Goal: Transaction & Acquisition: Subscribe to service/newsletter

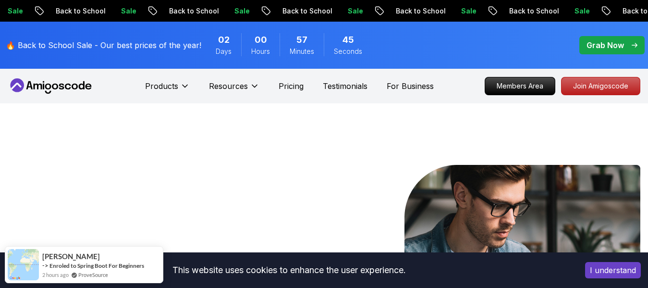
click at [374, 170] on div at bounding box center [485, 290] width 309 height 250
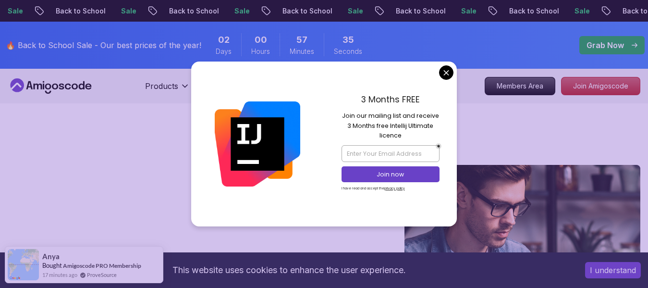
click at [603, 43] on p "Grab Now" at bounding box center [604, 45] width 37 height 12
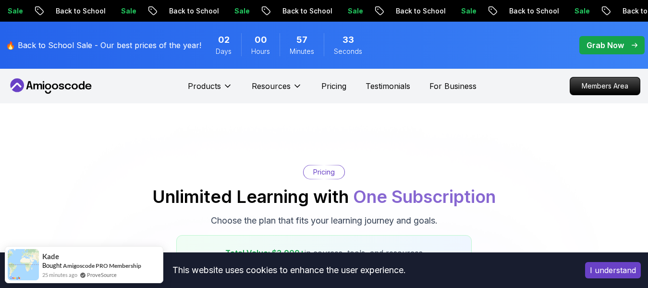
click at [599, 47] on p "Grab Now" at bounding box center [604, 45] width 37 height 12
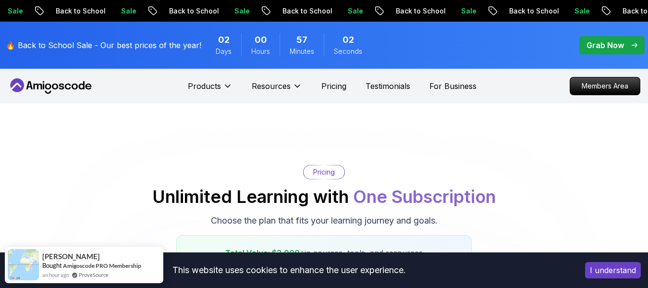
click at [600, 40] on p "Grab Now" at bounding box center [604, 45] width 37 height 12
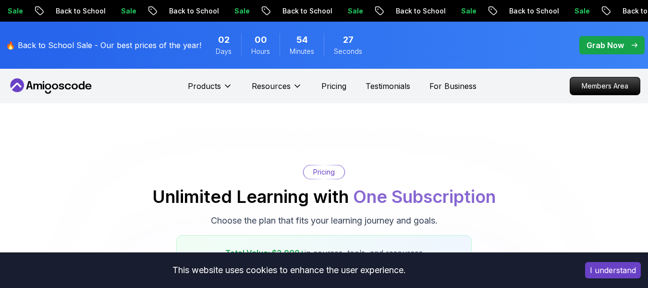
click at [637, 44] on icon "pre-order" at bounding box center [634, 45] width 6 height 5
click at [618, 41] on p "Grab Now" at bounding box center [604, 45] width 37 height 12
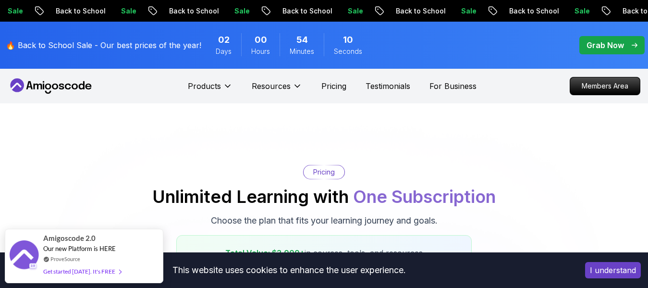
click at [611, 45] on p "Grab Now" at bounding box center [604, 45] width 37 height 12
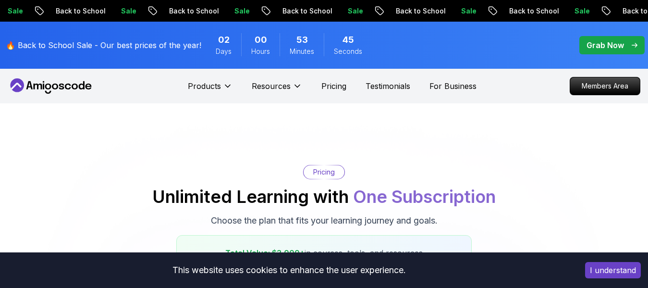
click at [618, 42] on p "Grab Now" at bounding box center [604, 45] width 37 height 12
click at [594, 91] on p "Members Area" at bounding box center [605, 86] width 66 height 16
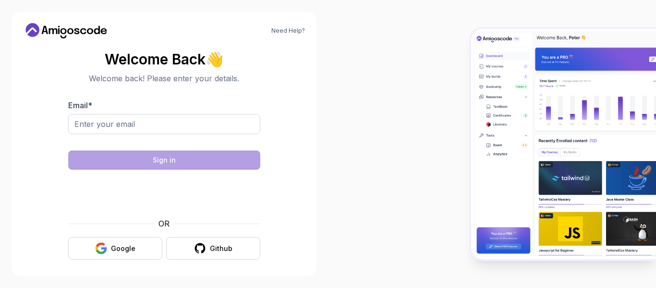
click at [552, 88] on img at bounding box center [563, 144] width 185 height 230
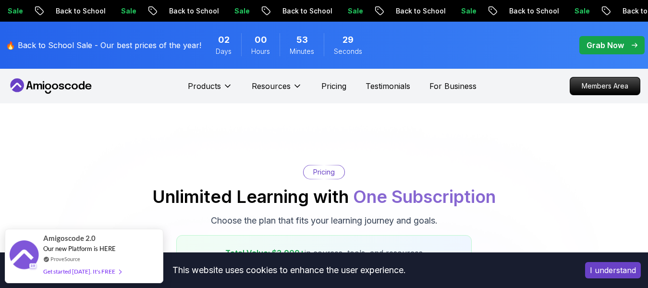
click at [617, 40] on p "Grab Now" at bounding box center [604, 45] width 37 height 12
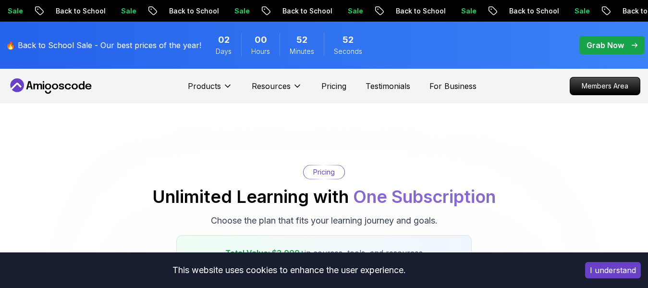
click at [617, 39] on p "Grab Now" at bounding box center [604, 45] width 37 height 12
click at [547, 176] on div "Pricing Unlimited Learning with One Subscription Choose the plan that fits your…" at bounding box center [324, 223] width 638 height 117
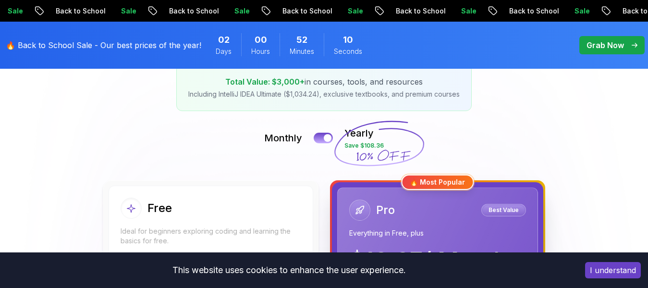
scroll to position [173, 0]
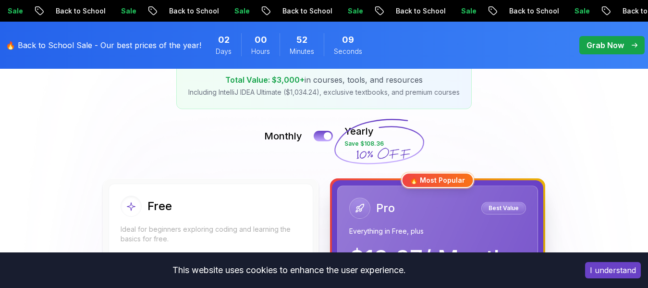
drag, startPoint x: 362, startPoint y: 204, endPoint x: 336, endPoint y: 190, distance: 29.4
click at [357, 208] on icon at bounding box center [360, 208] width 10 height 10
click at [328, 132] on div at bounding box center [328, 136] width 8 height 8
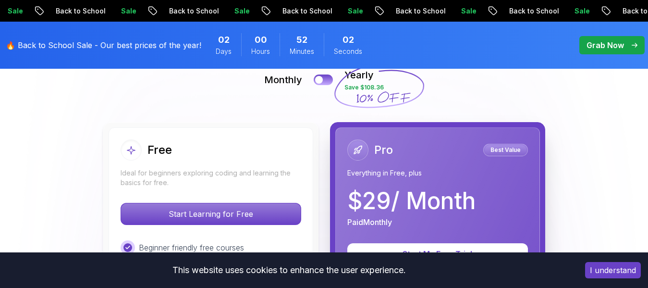
scroll to position [230, 0]
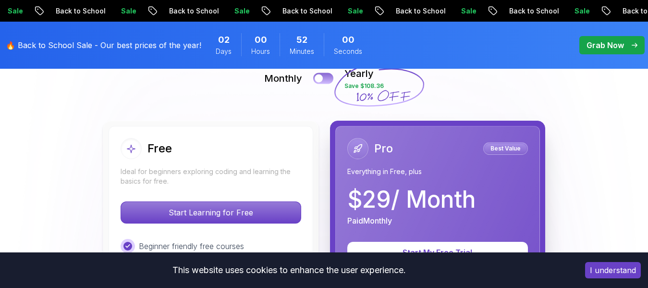
click at [322, 78] on div at bounding box center [318, 78] width 8 height 8
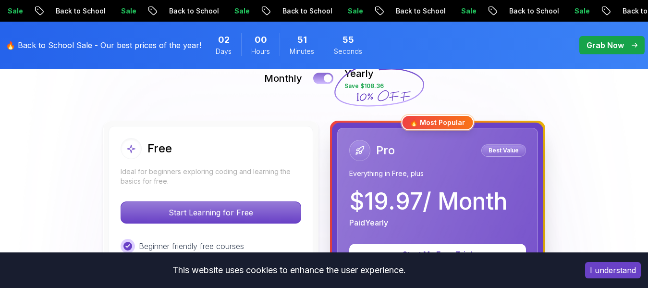
click at [322, 78] on button at bounding box center [323, 77] width 20 height 11
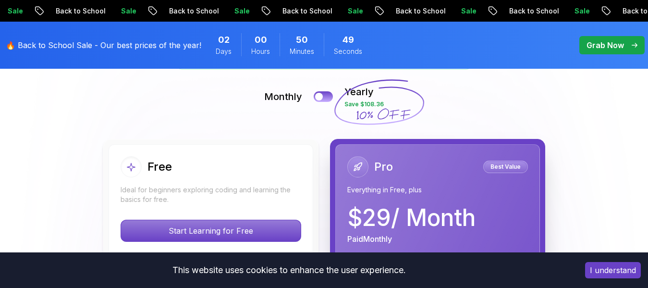
scroll to position [211, 0]
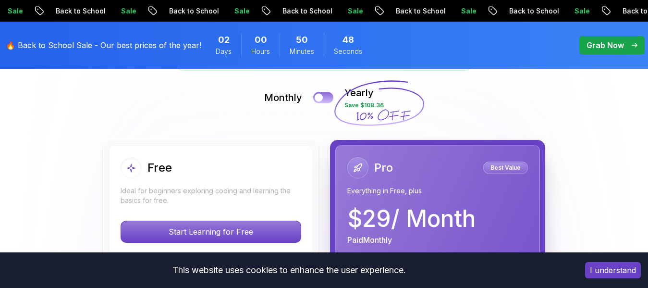
click at [316, 96] on div at bounding box center [318, 98] width 8 height 8
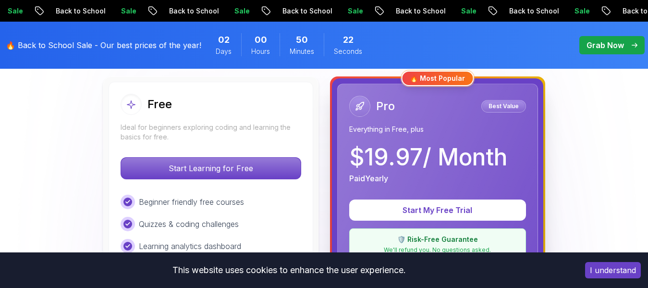
scroll to position [269, 0]
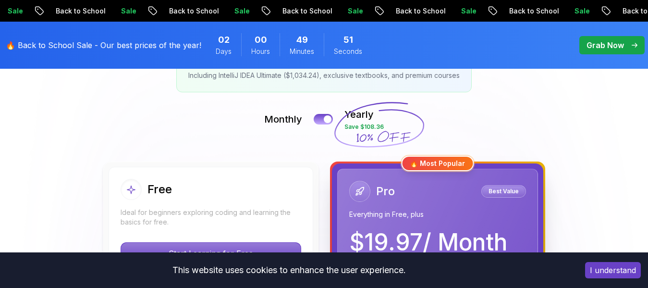
scroll to position [192, 0]
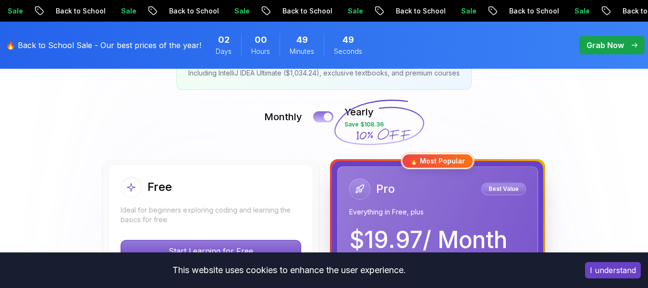
click at [332, 116] on div at bounding box center [328, 117] width 8 height 8
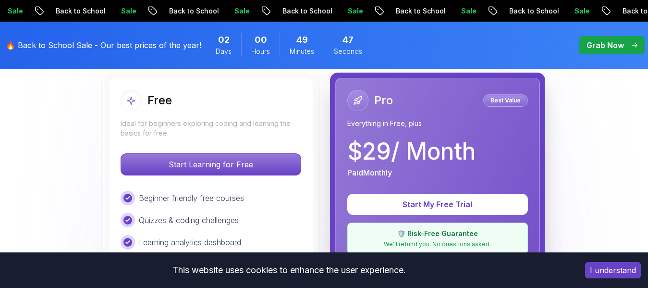
scroll to position [288, 0]
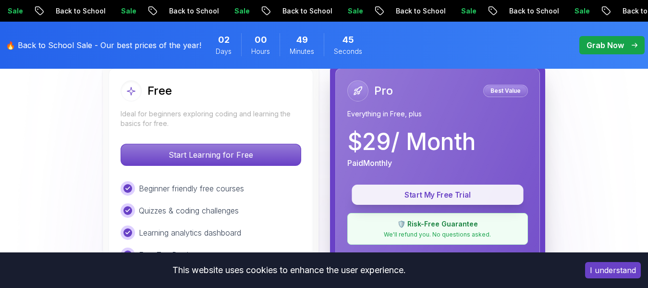
click at [396, 191] on p "Start My Free Trial" at bounding box center [437, 194] width 150 height 11
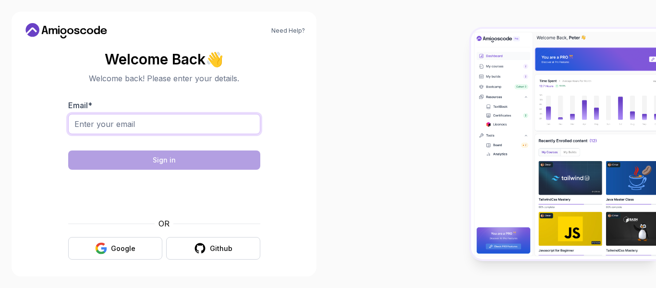
click at [164, 125] on input "Email *" at bounding box center [164, 124] width 192 height 20
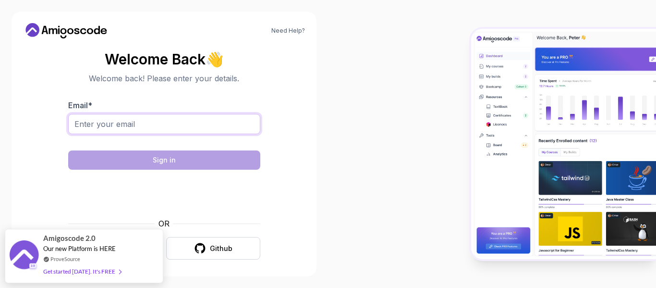
type input "bismarkakwah86@gmail.com"
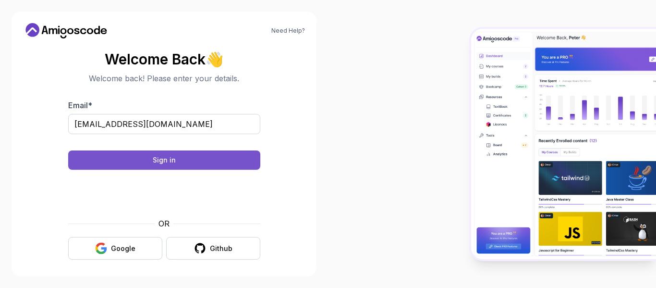
click at [211, 156] on button "Sign in" at bounding box center [164, 159] width 192 height 19
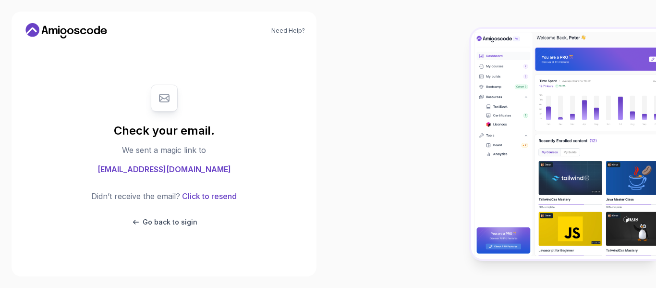
click at [456, 218] on div at bounding box center [492, 144] width 328 height 288
